Goal: Transaction & Acquisition: Book appointment/travel/reservation

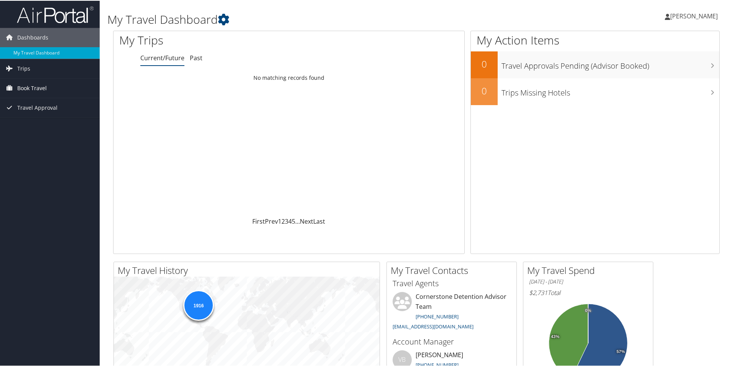
click at [44, 85] on span "Book Travel" at bounding box center [32, 87] width 30 height 19
click at [49, 127] on link "Book/Manage Online Trips" at bounding box center [50, 126] width 100 height 12
click at [688, 11] on span "[PERSON_NAME]" at bounding box center [694, 15] width 48 height 8
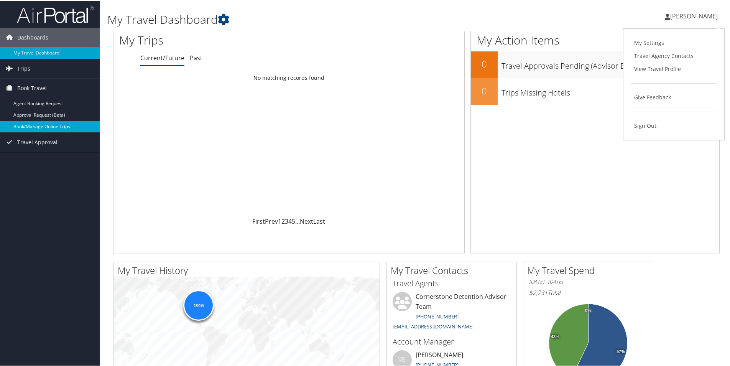
click at [55, 123] on link "Book/Manage Online Trips" at bounding box center [50, 126] width 100 height 12
click at [37, 122] on link "Book/Manage Online Trips" at bounding box center [50, 126] width 100 height 12
click at [52, 125] on link "Book/Manage Online Trips" at bounding box center [50, 126] width 100 height 12
